Goal: Information Seeking & Learning: Find specific fact

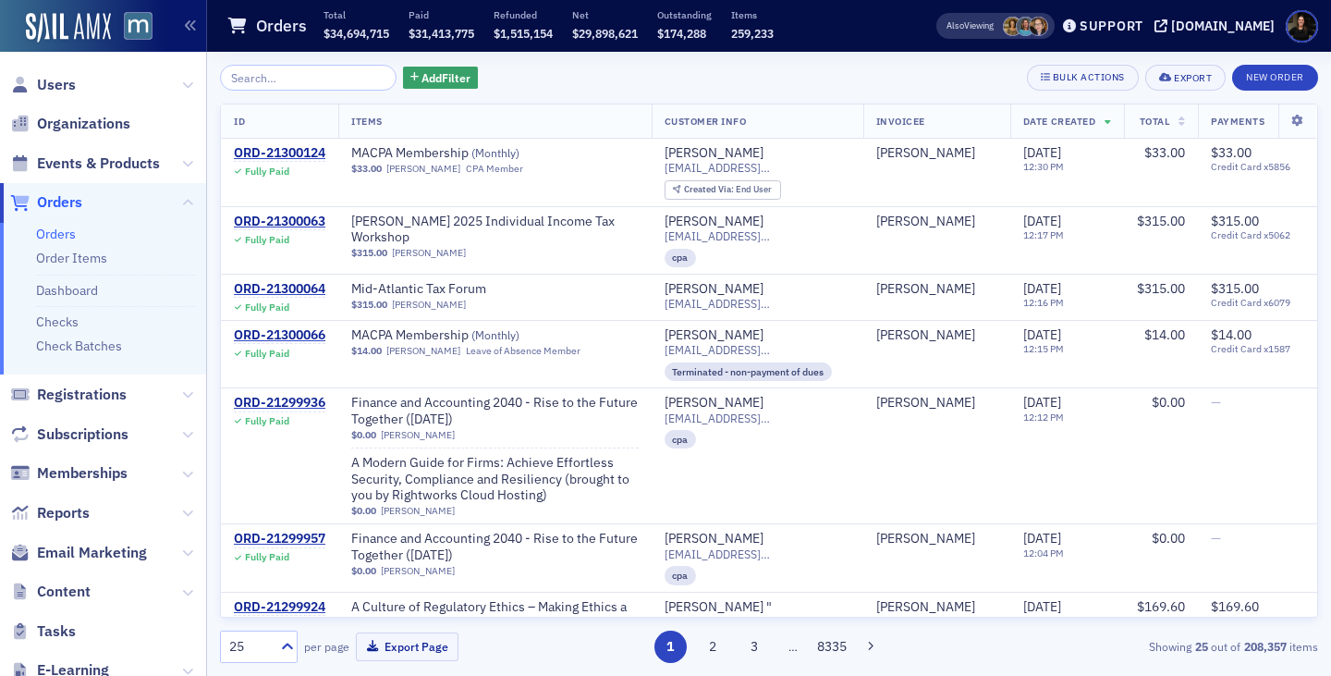
scroll to position [1340, 0]
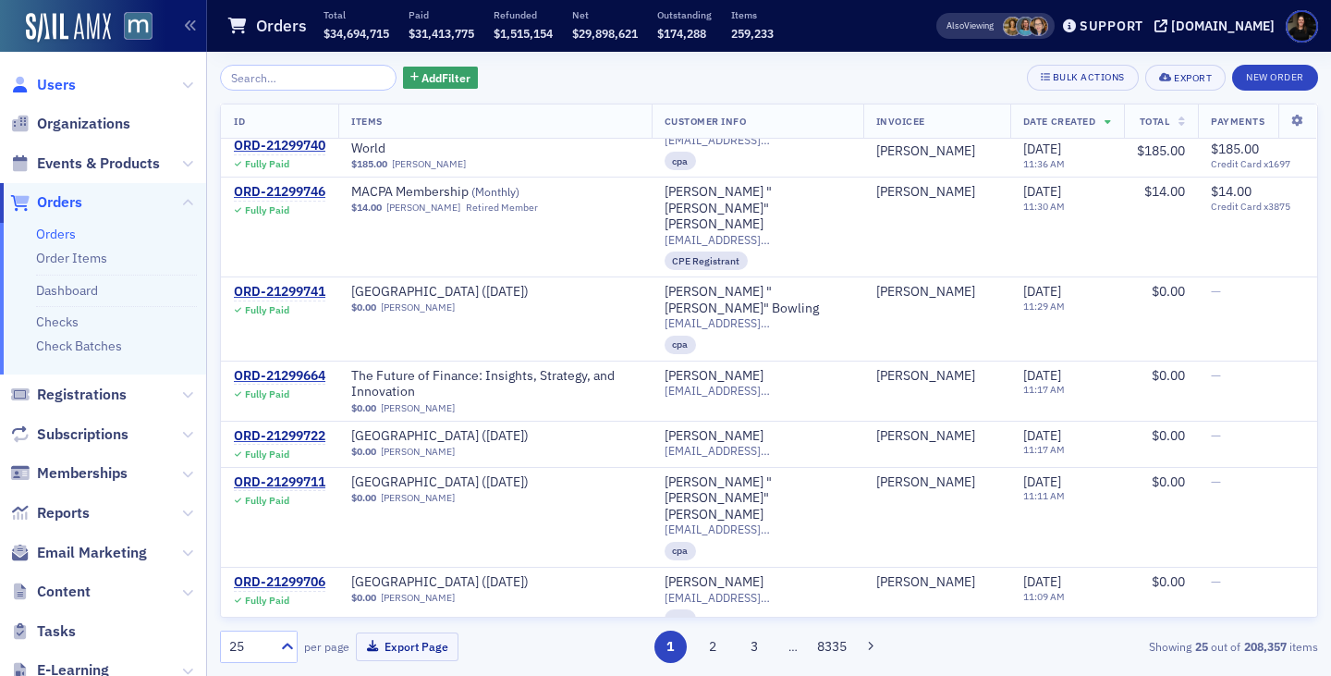
click at [55, 81] on span "Users" at bounding box center [56, 85] width 39 height 20
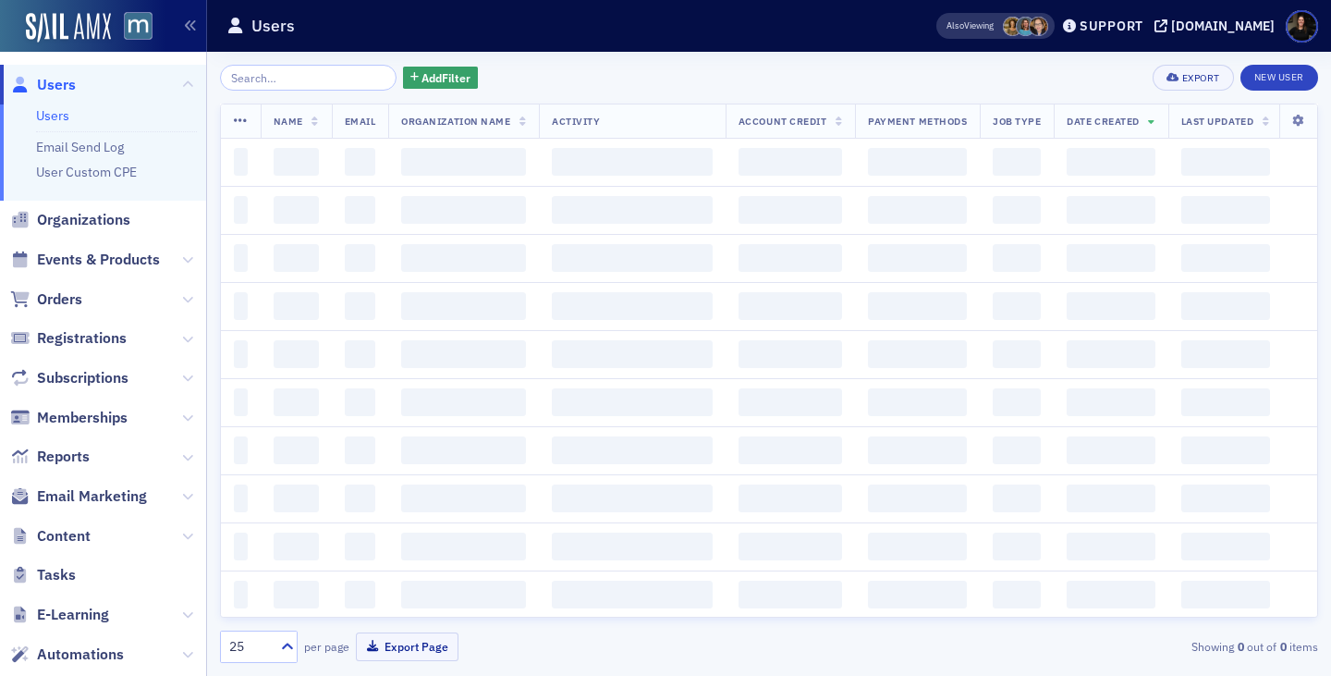
click at [256, 77] on input "search" at bounding box center [308, 78] width 177 height 26
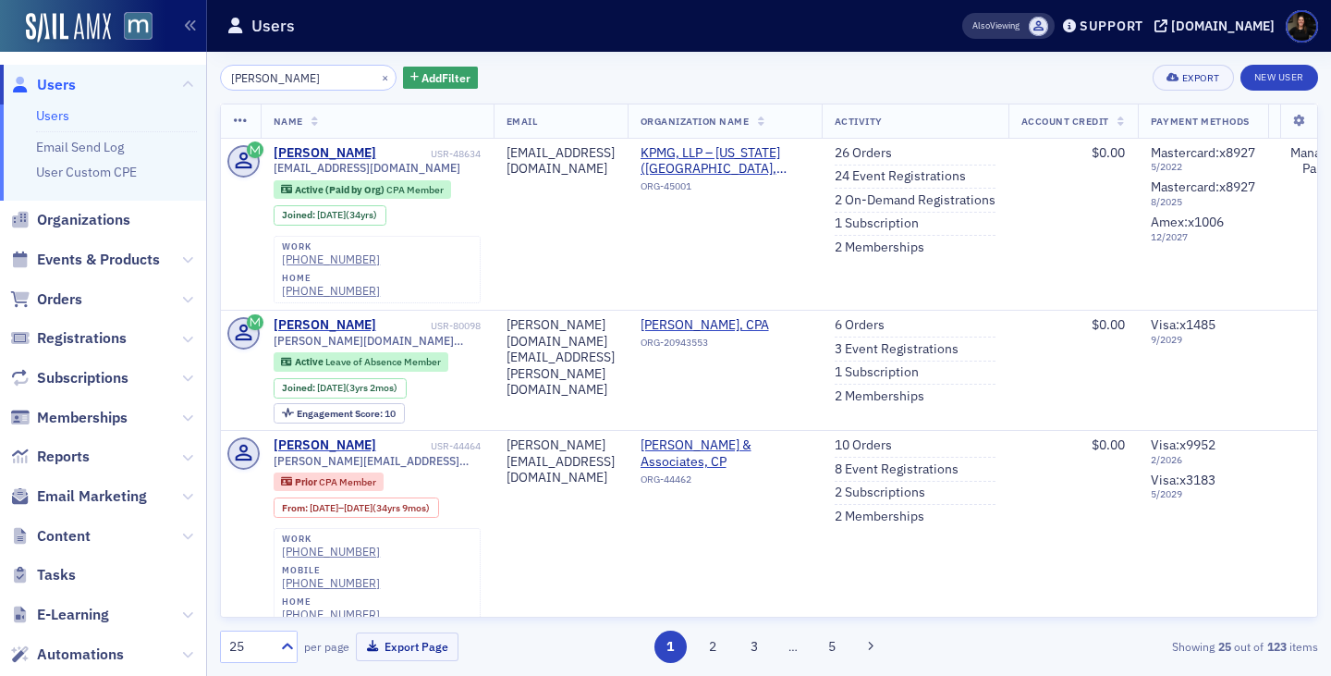
type input "christine aspell"
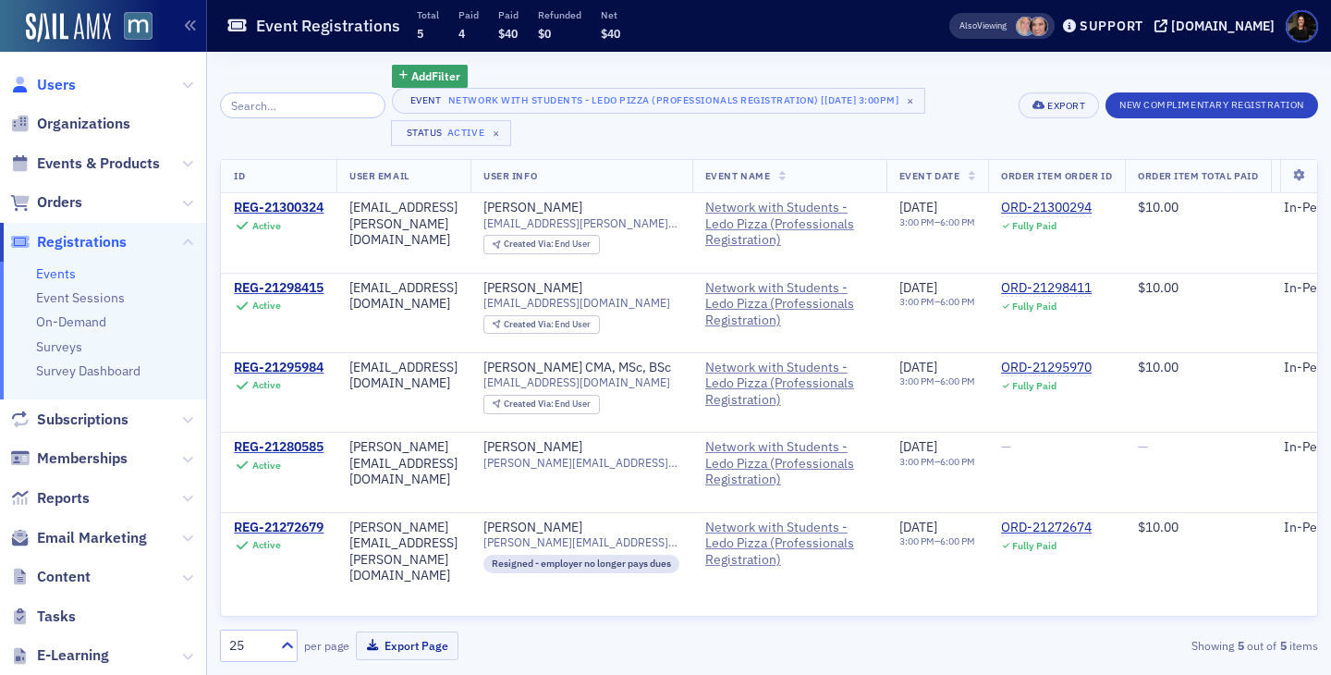
click at [43, 83] on span "Users" at bounding box center [56, 85] width 39 height 20
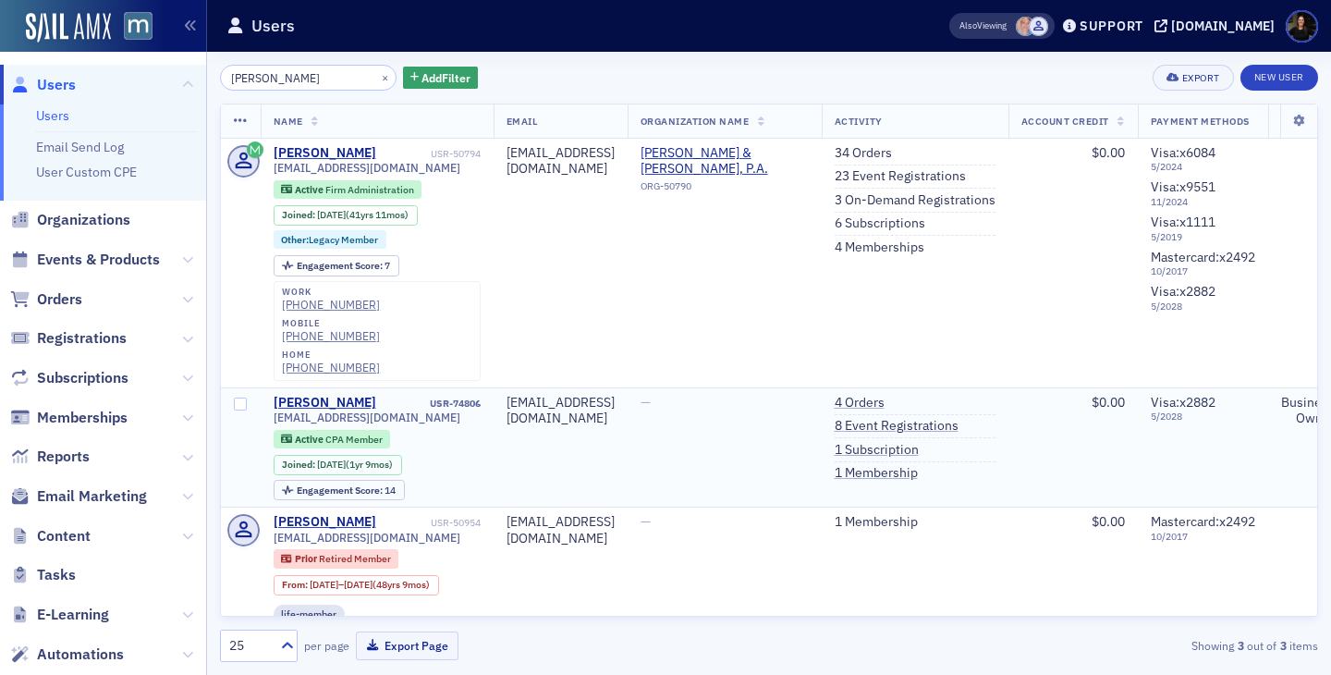
scroll to position [24, 0]
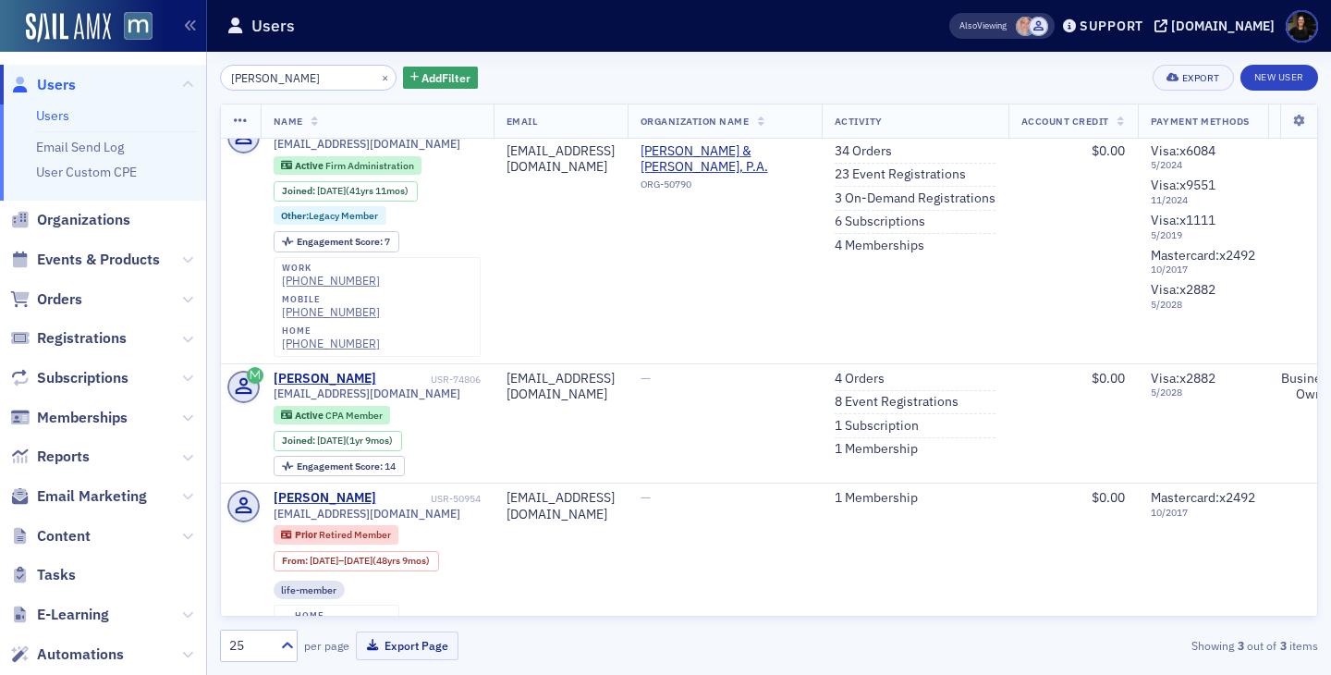
type input "mergler"
click at [377, 79] on button "×" at bounding box center [385, 76] width 17 height 17
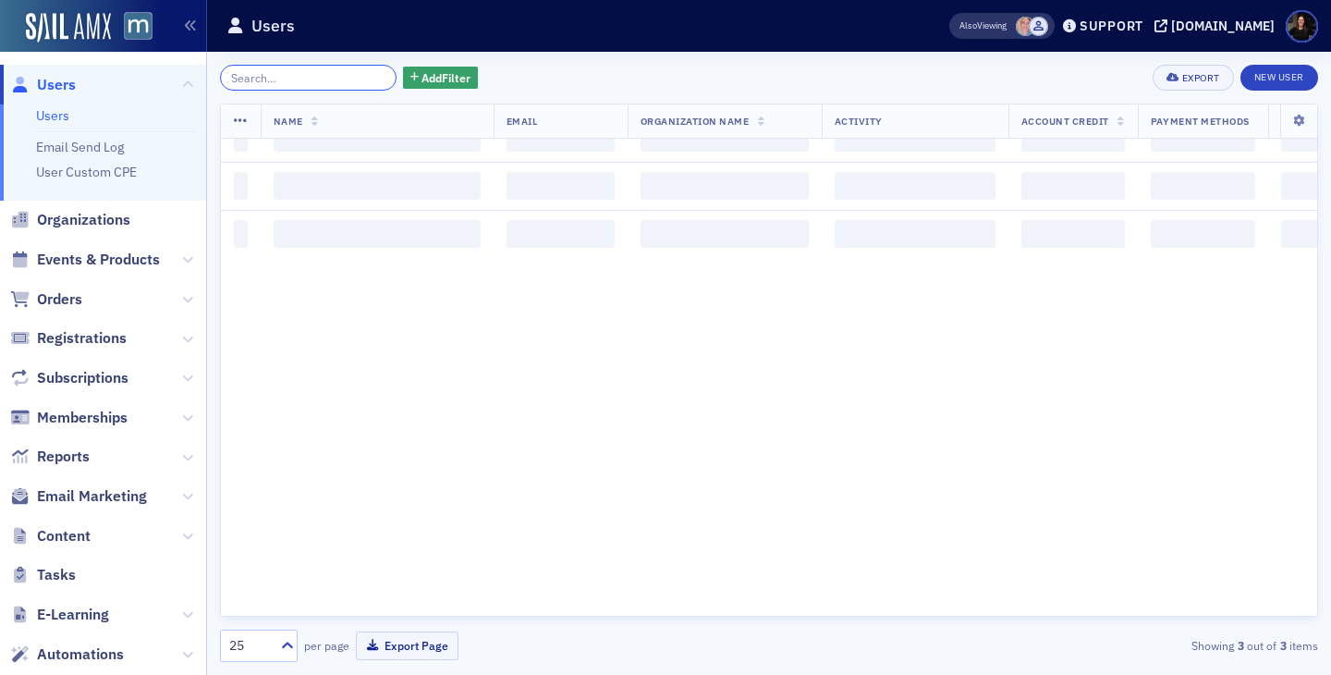
click at [294, 79] on input "search" at bounding box center [308, 78] width 177 height 26
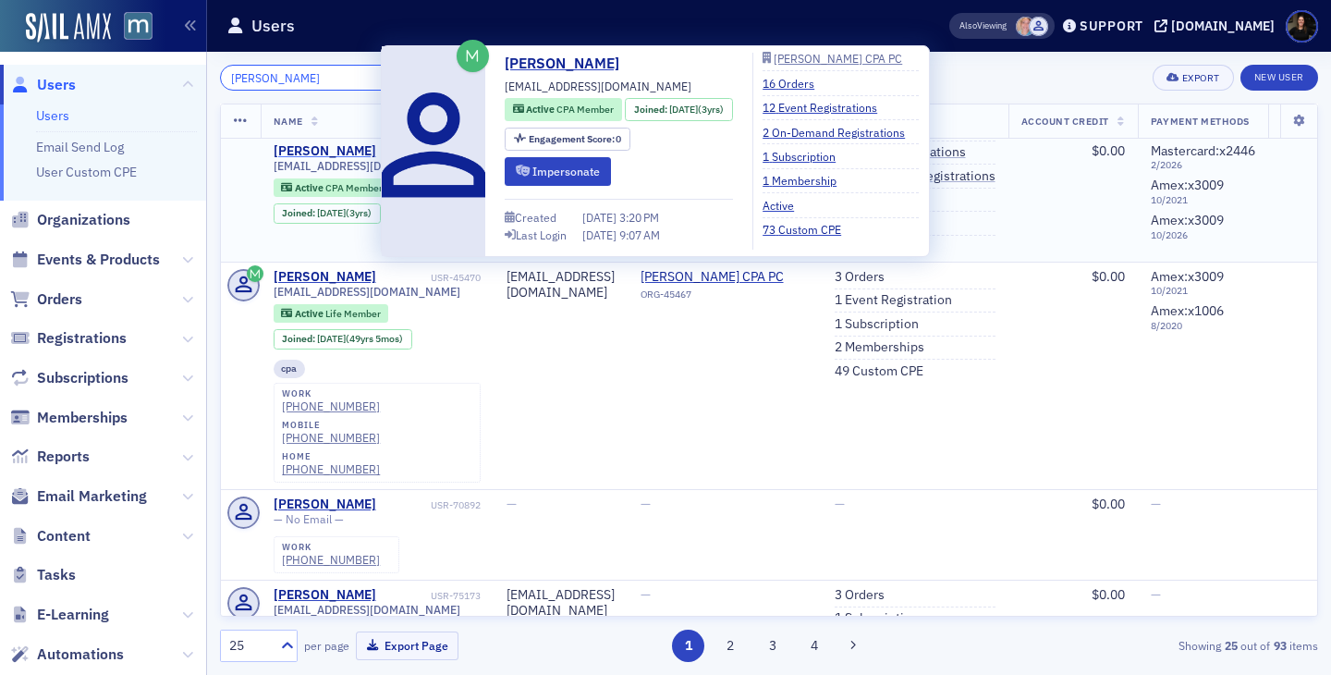
type input "Benjamin Dychala"
click at [357, 155] on div "Benjamin Dychala" at bounding box center [325, 151] width 103 height 17
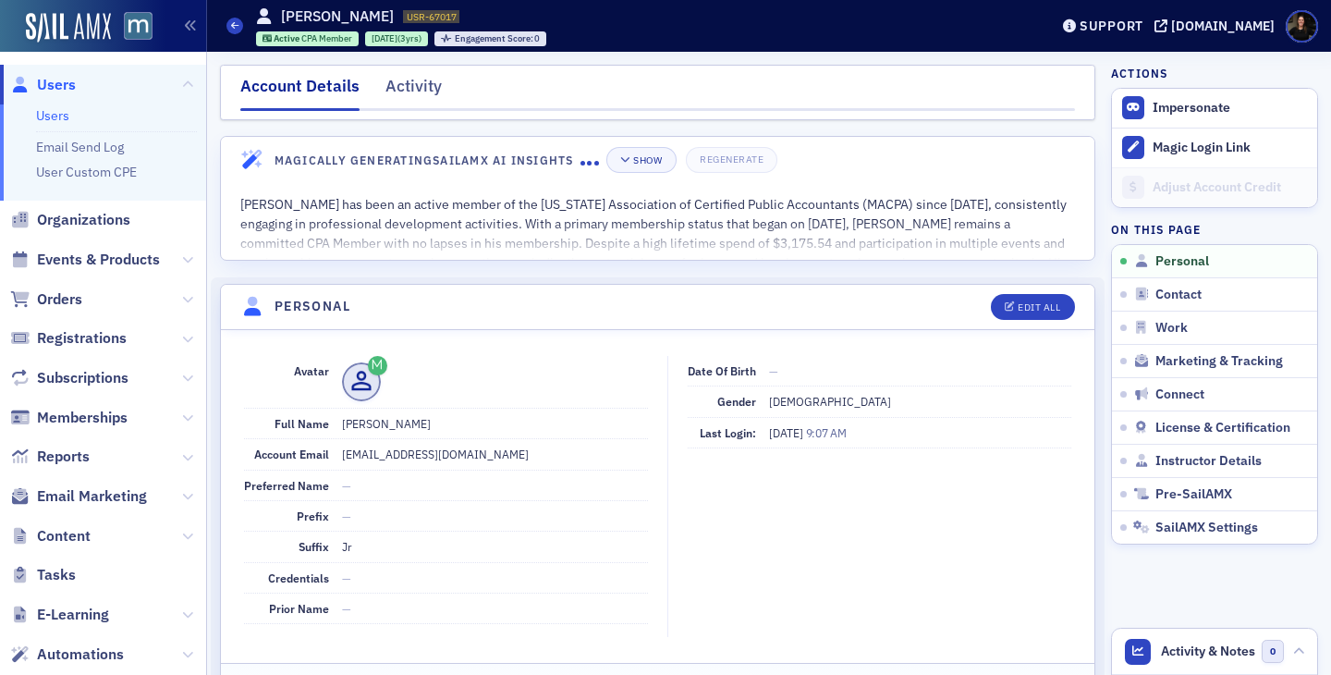
click at [56, 86] on span "Users" at bounding box center [56, 85] width 39 height 20
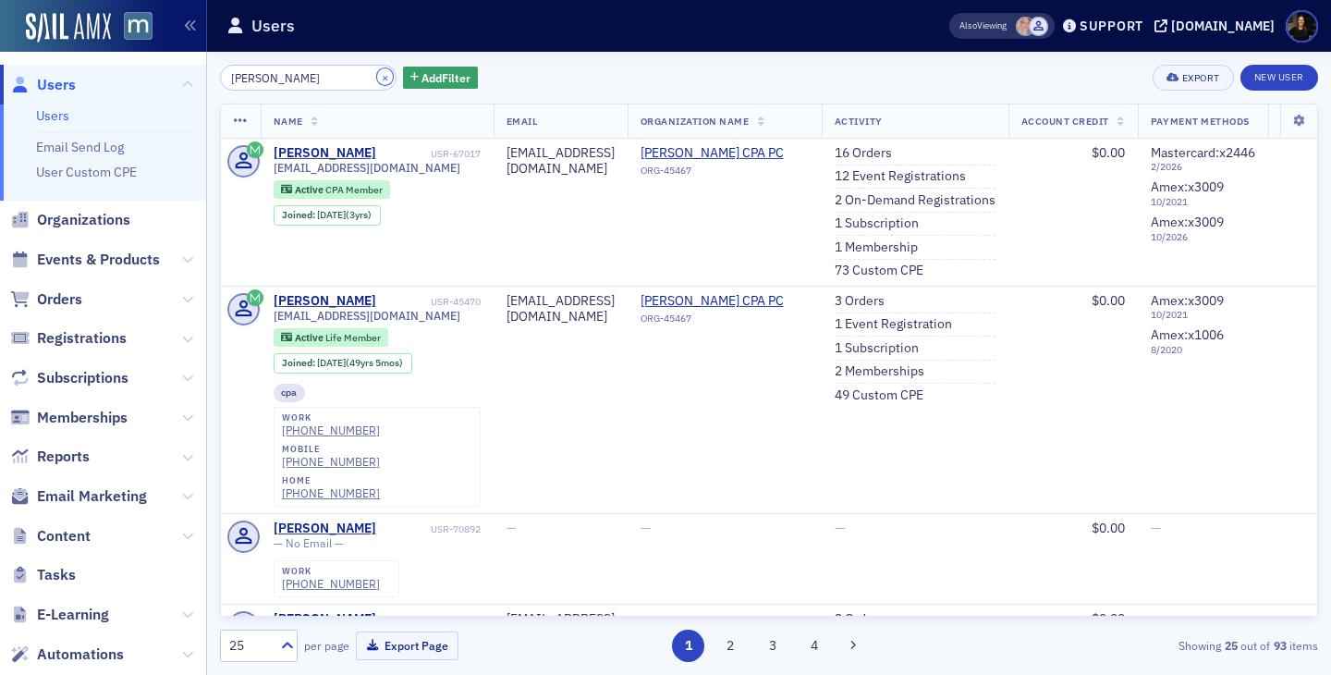
click at [377, 75] on button "×" at bounding box center [385, 76] width 17 height 17
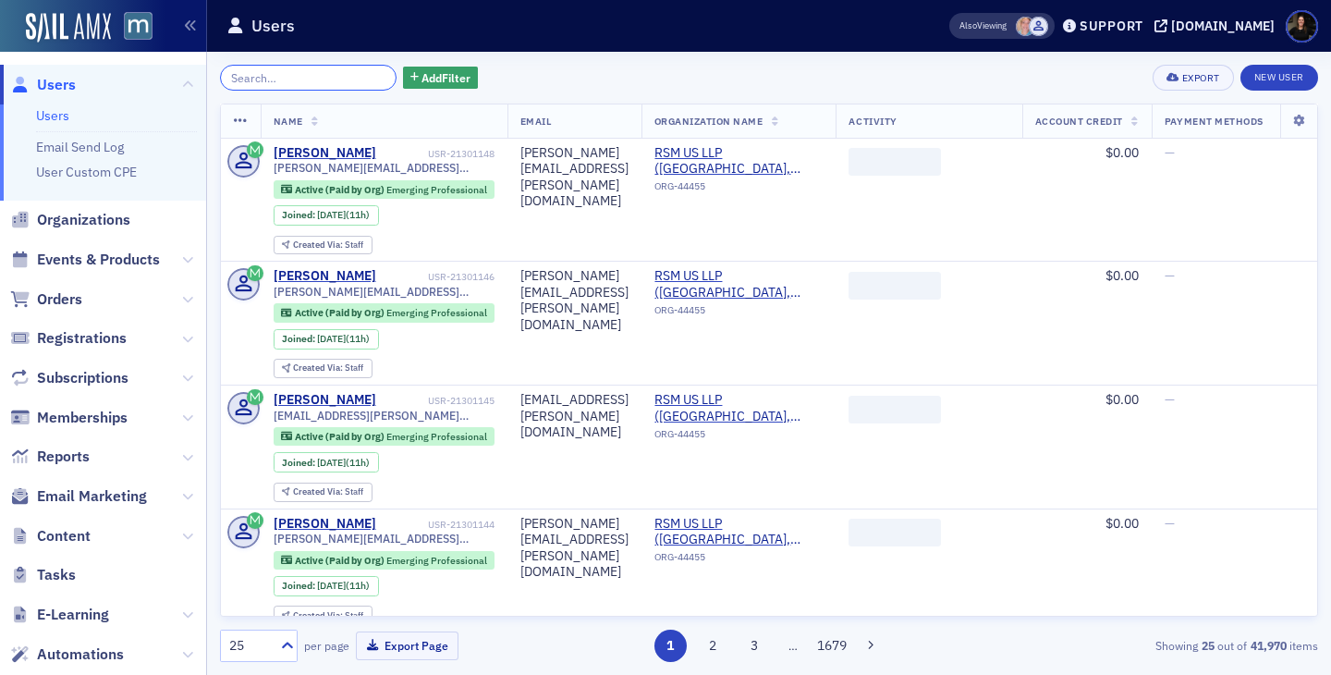
click at [334, 79] on input "search" at bounding box center [308, 78] width 177 height 26
paste input "Bernie McGuire"
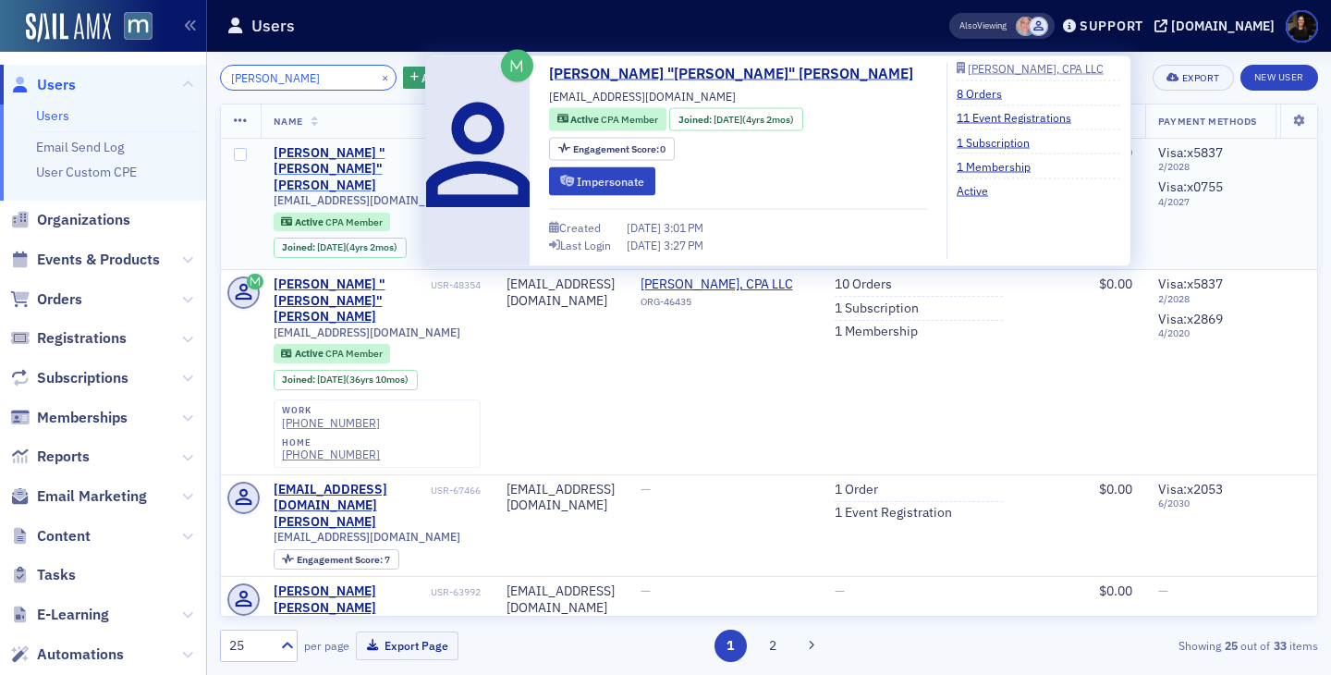
type input "Bernie McGuire"
click at [319, 151] on div "Bernard "Bernie" McGuire" at bounding box center [350, 169] width 153 height 49
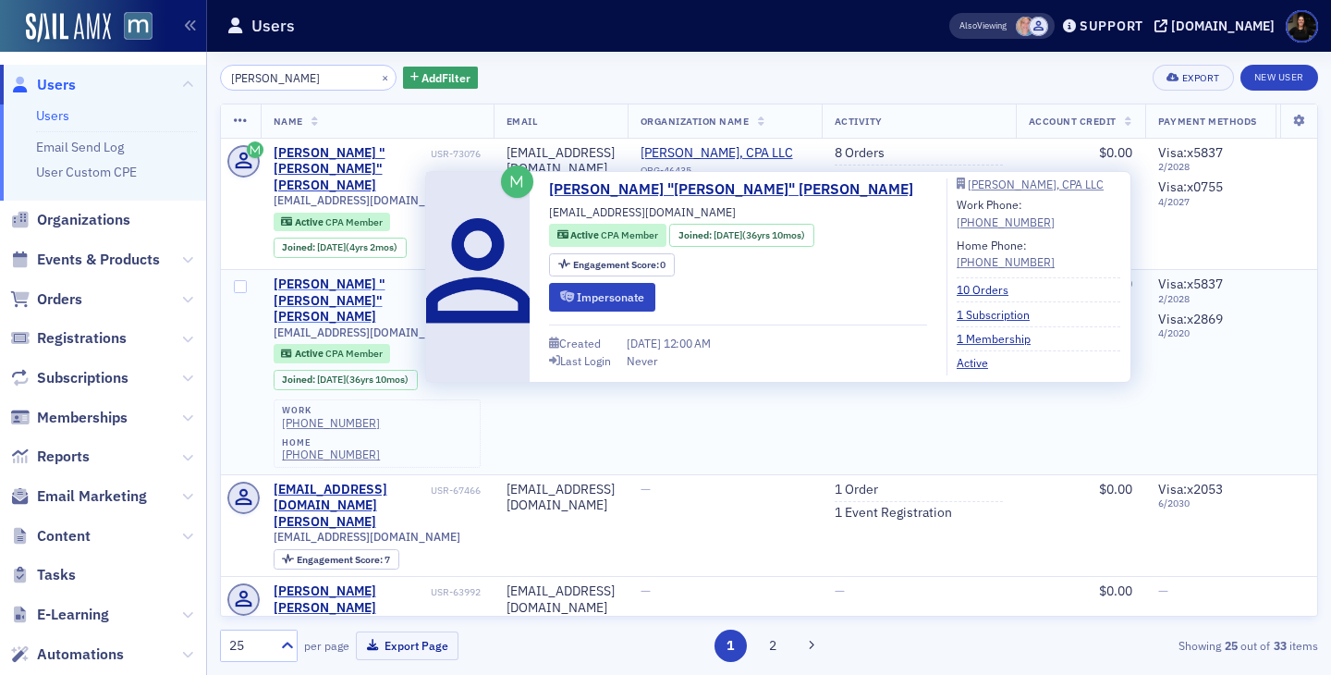
click at [333, 276] on div "Bernard "Bernie" McGuire" at bounding box center [350, 300] width 153 height 49
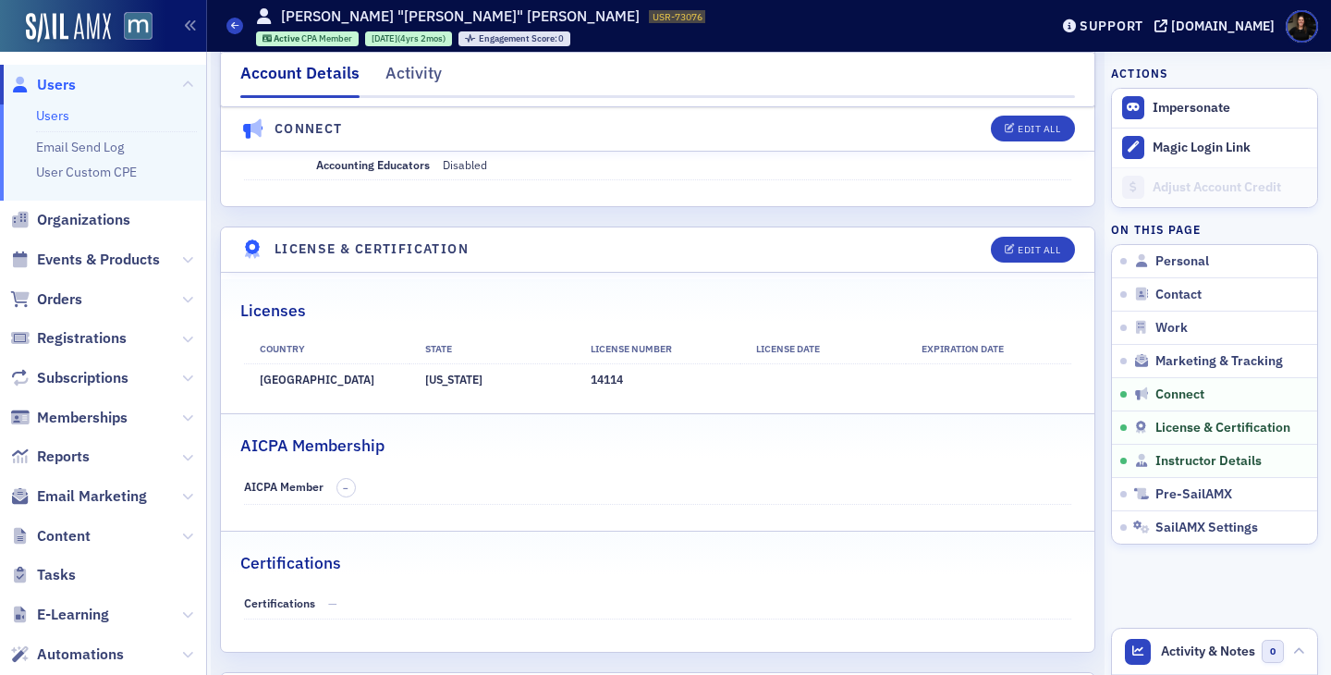
scroll to position [3400, 0]
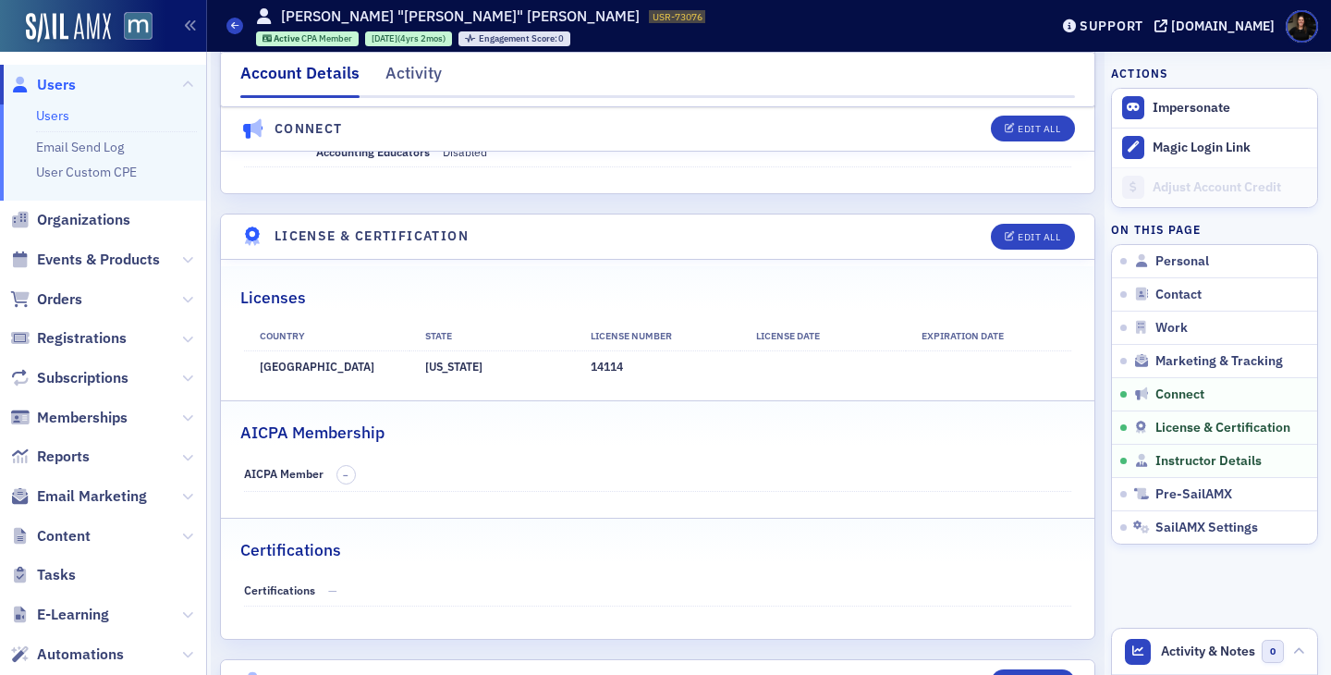
click at [763, 339] on th "License Date" at bounding box center [822, 337] width 165 height 28
click at [761, 338] on th "License Date" at bounding box center [822, 337] width 165 height 28
click at [56, 85] on span "Users" at bounding box center [56, 85] width 39 height 20
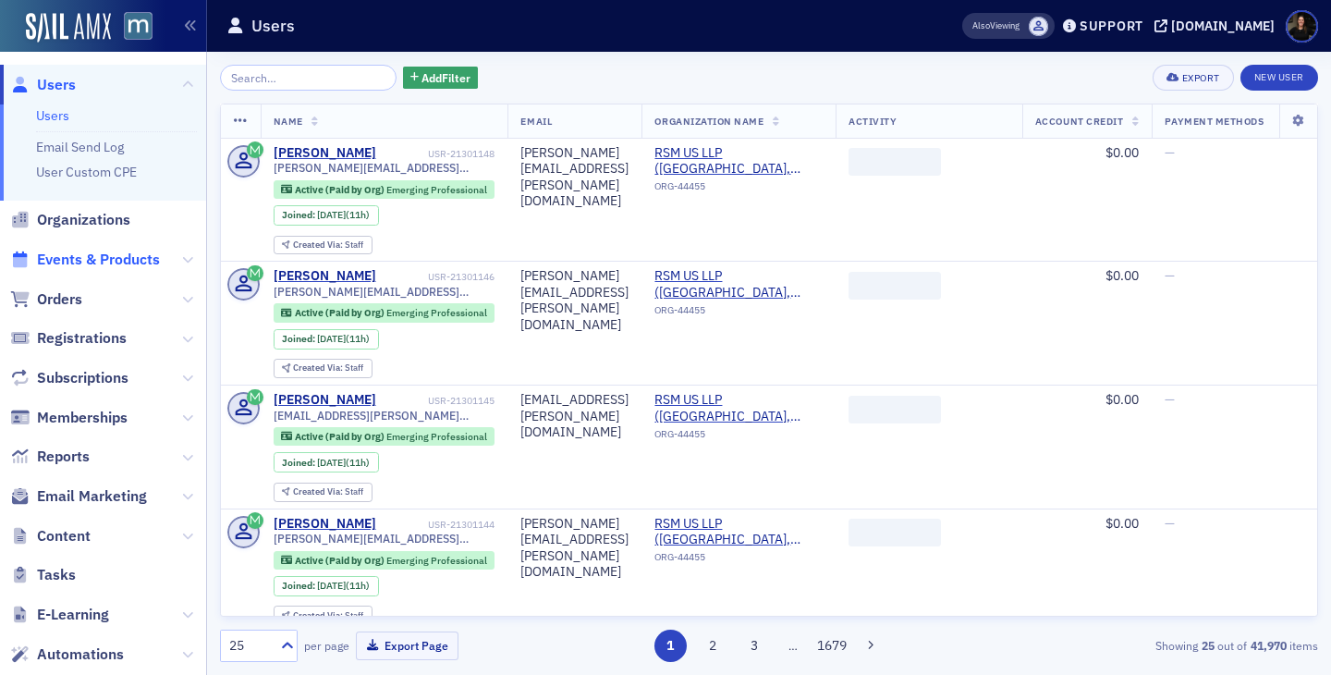
click at [68, 251] on span "Events & Products" at bounding box center [98, 260] width 123 height 20
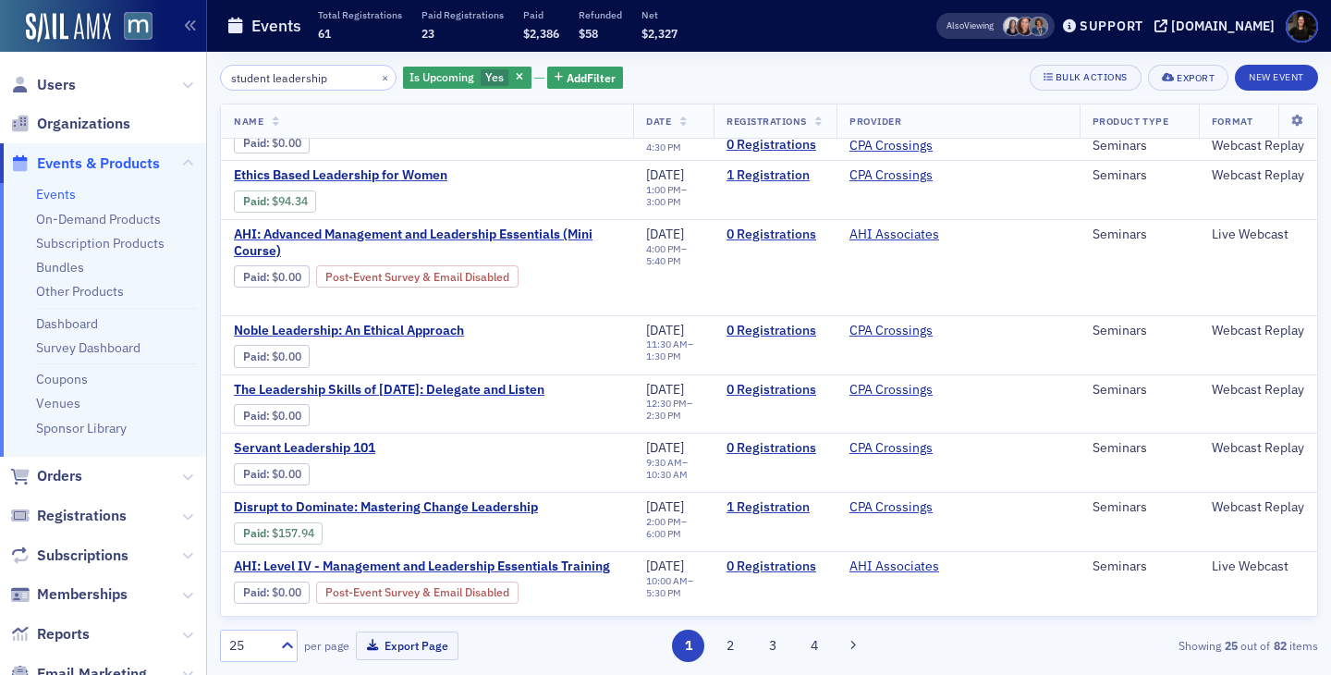
scroll to position [800, 0]
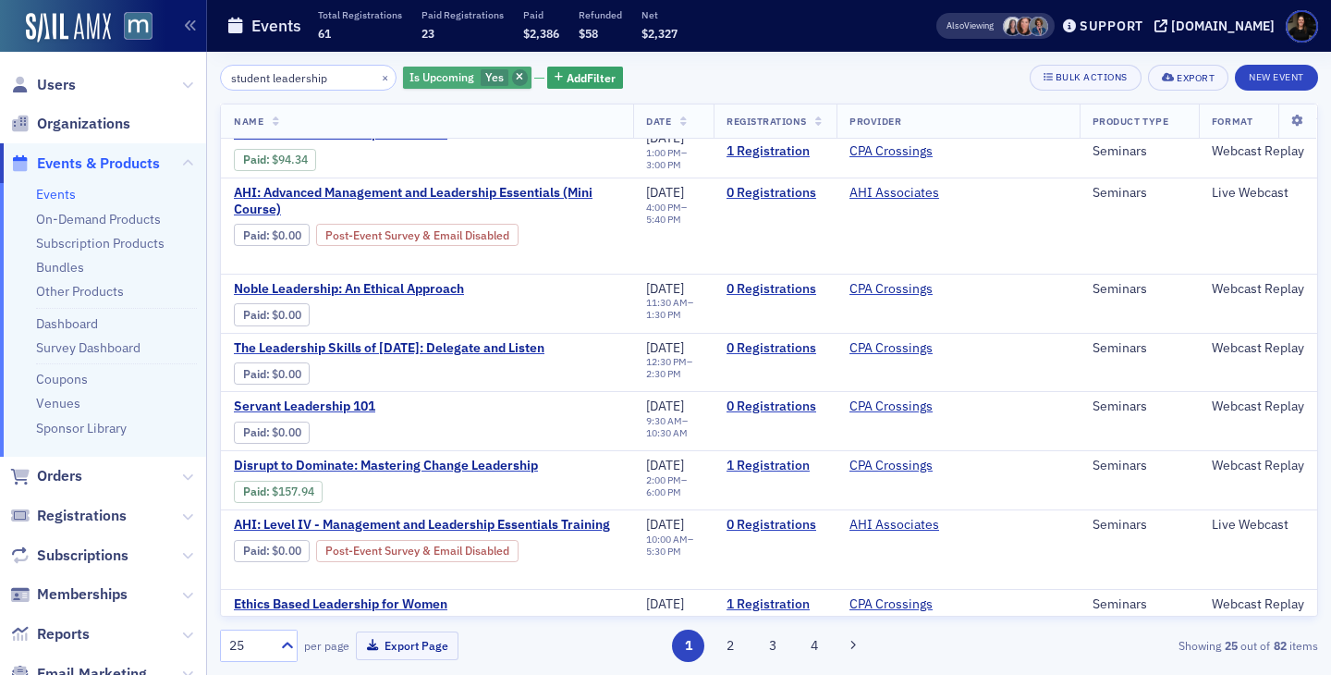
type input "student leadership"
click at [516, 79] on icon "button" at bounding box center [519, 78] width 7 height 10
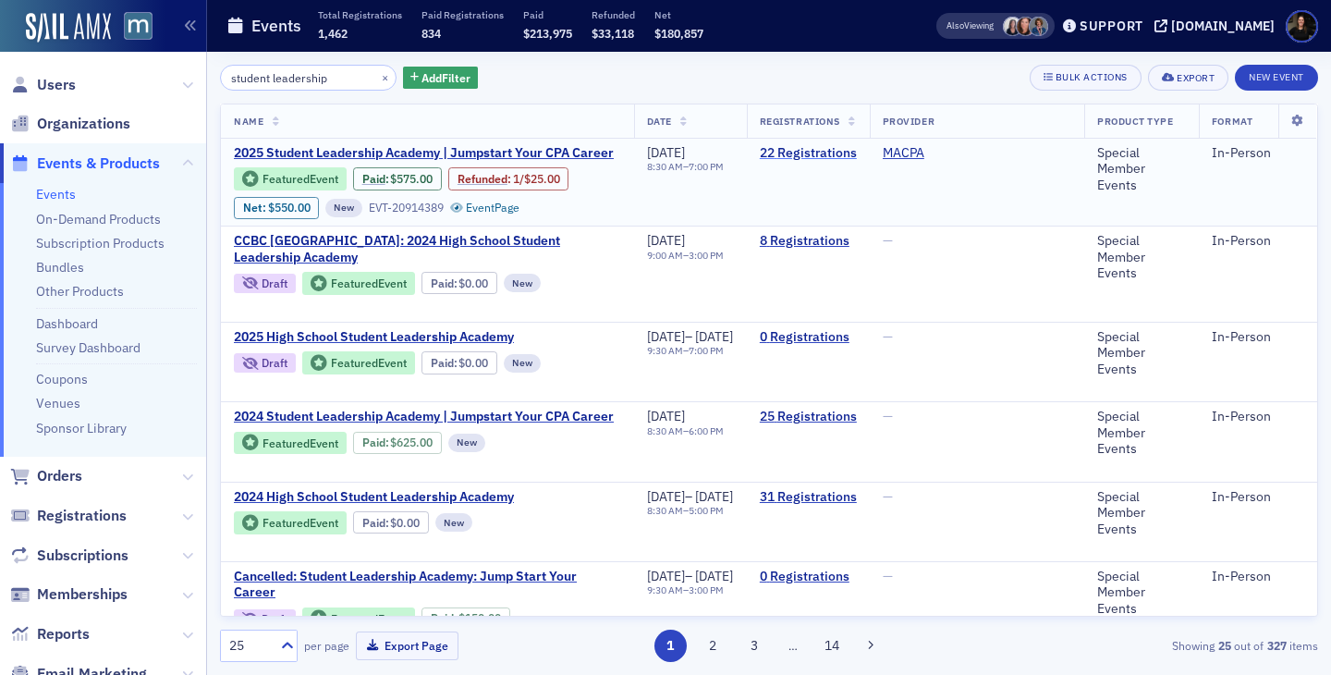
click at [841, 154] on link "22 Registrations" at bounding box center [808, 153] width 97 height 17
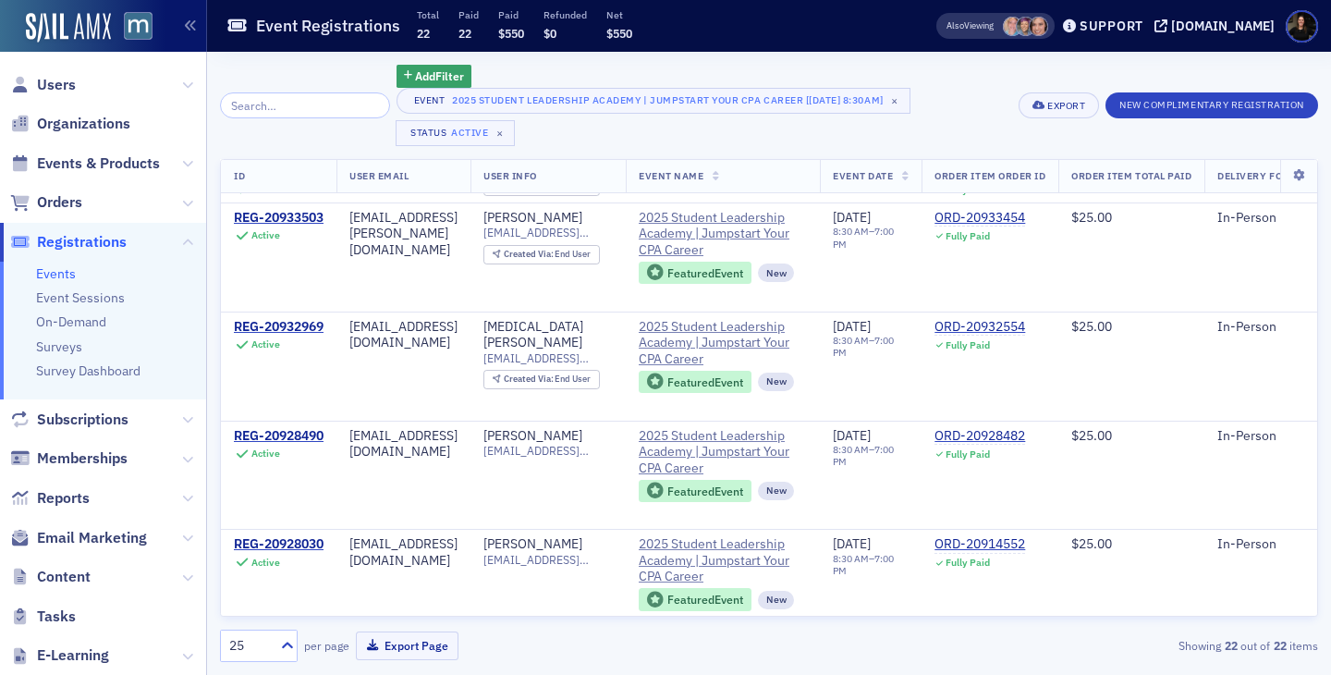
scroll to position [1958, 0]
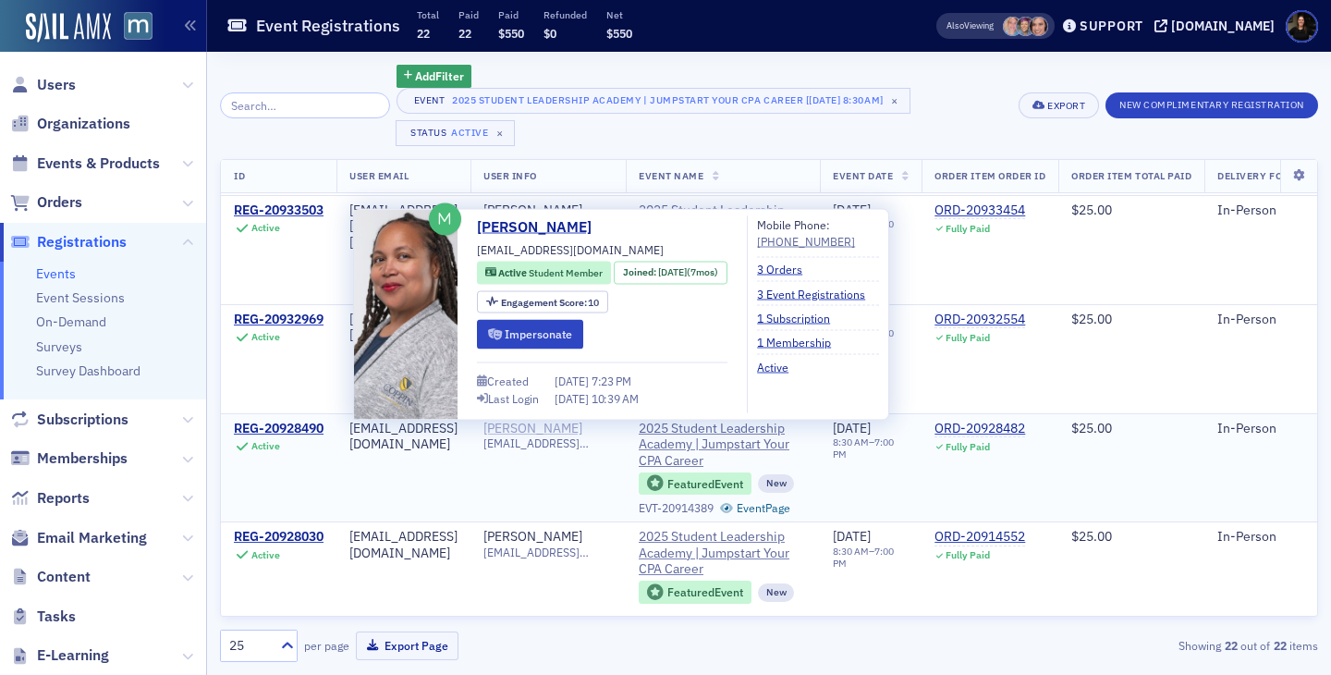
copy div "Latanya Carter"
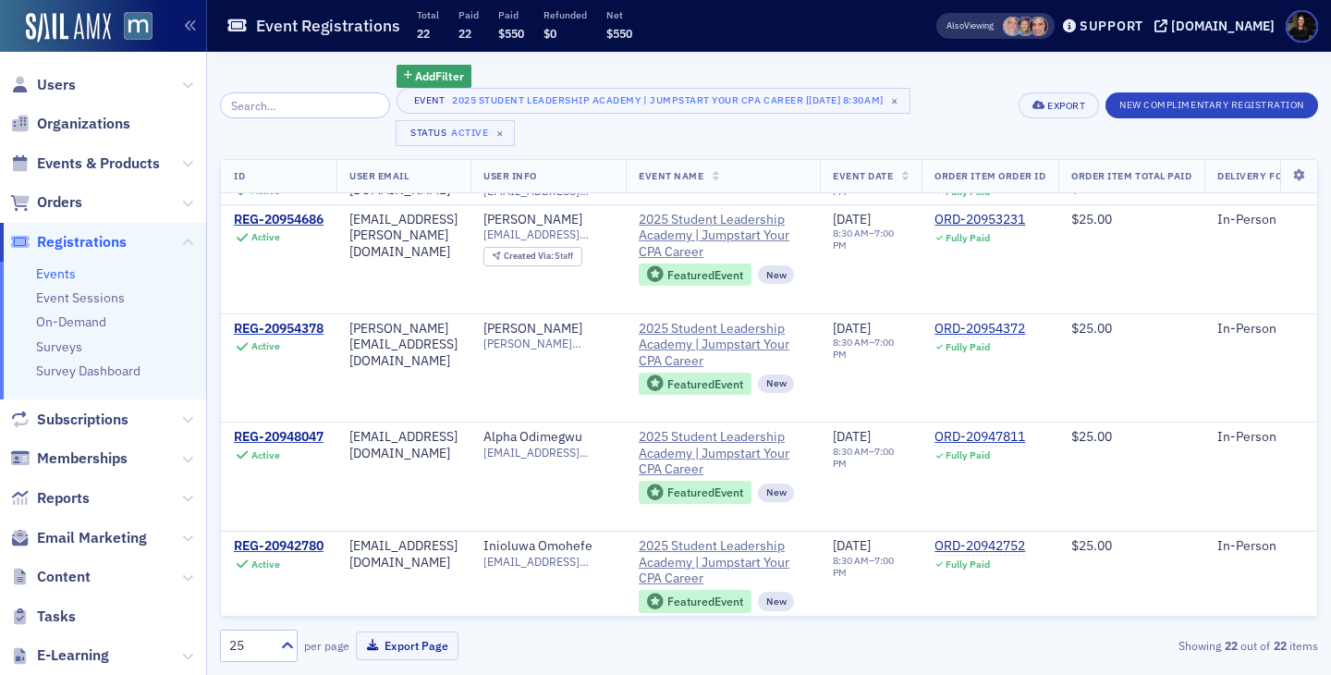
scroll to position [1404, 0]
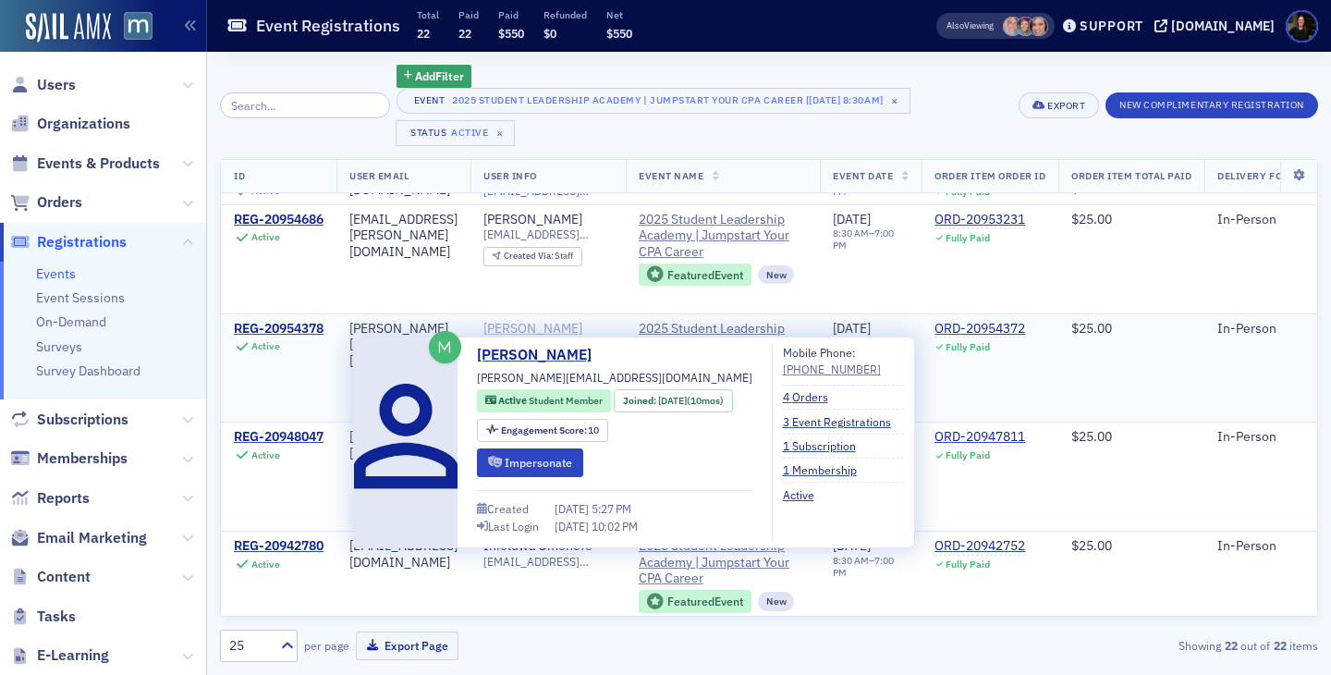
copy div "Sharnita Harrison"
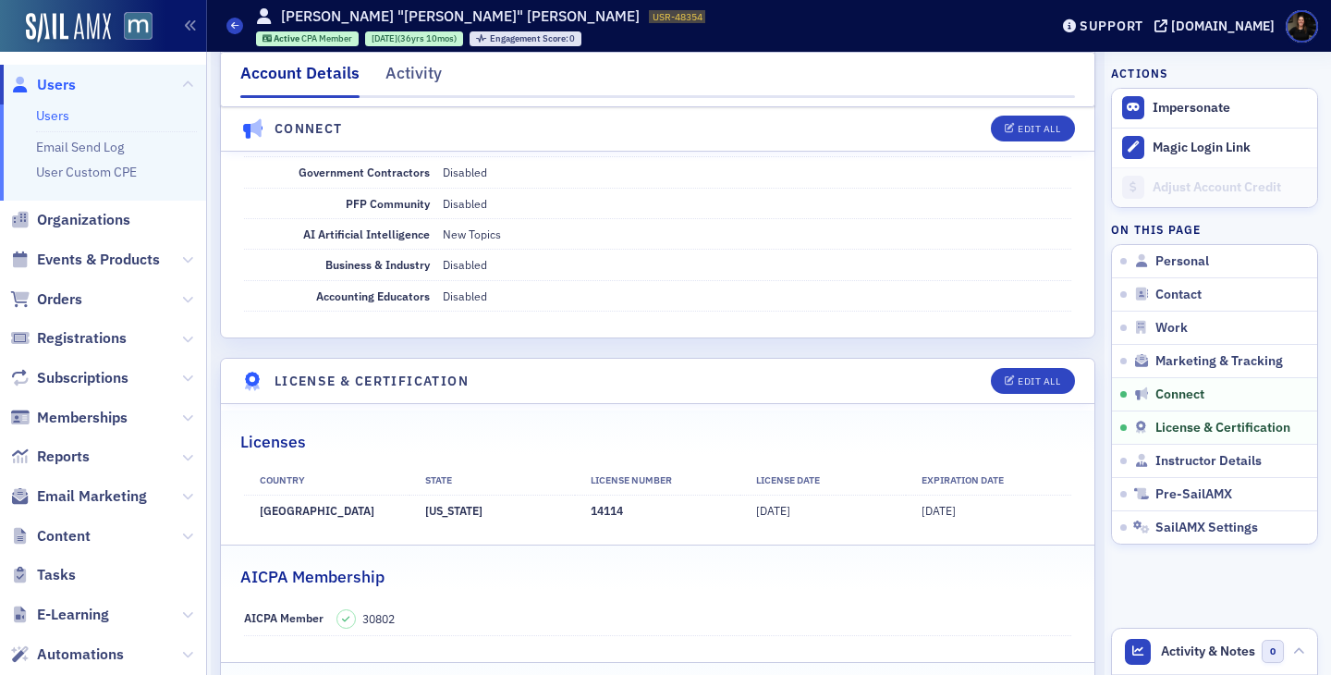
scroll to position [3449, 0]
